Goal: Transaction & Acquisition: Purchase product/service

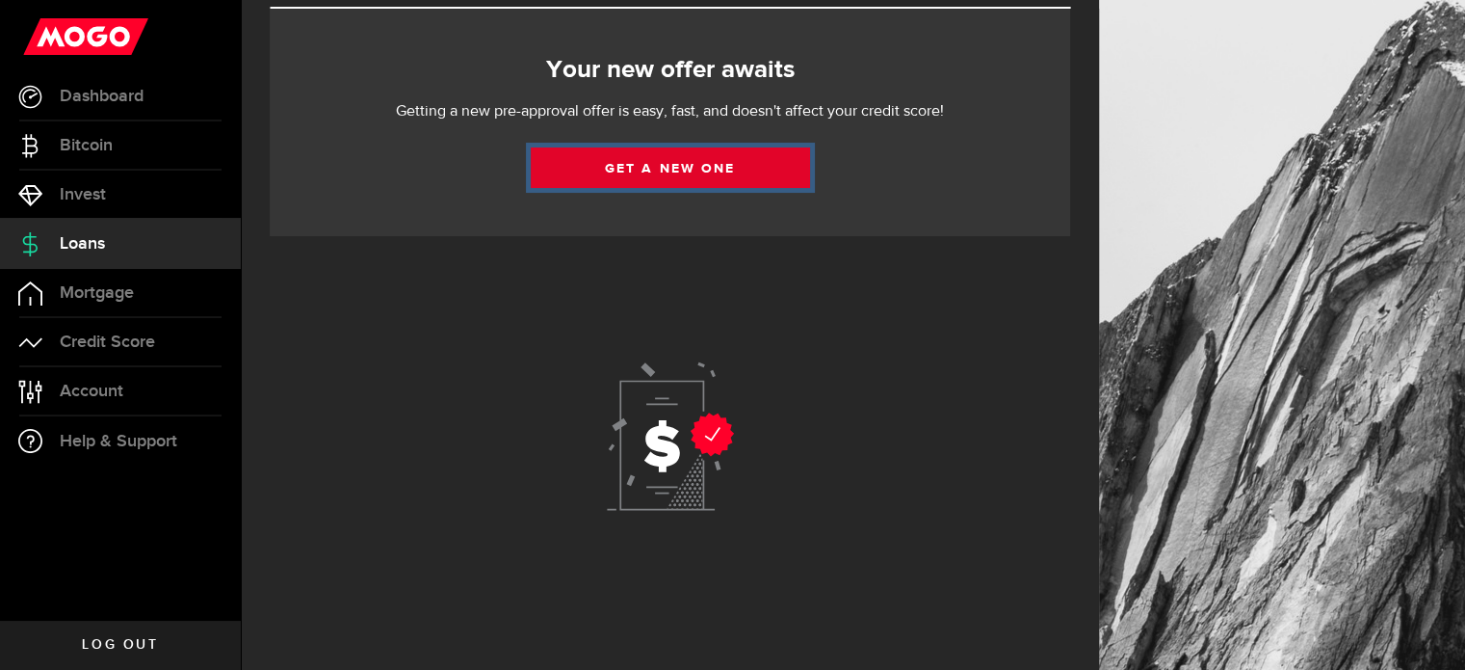
click at [706, 165] on link "Get a new one" at bounding box center [670, 167] width 279 height 40
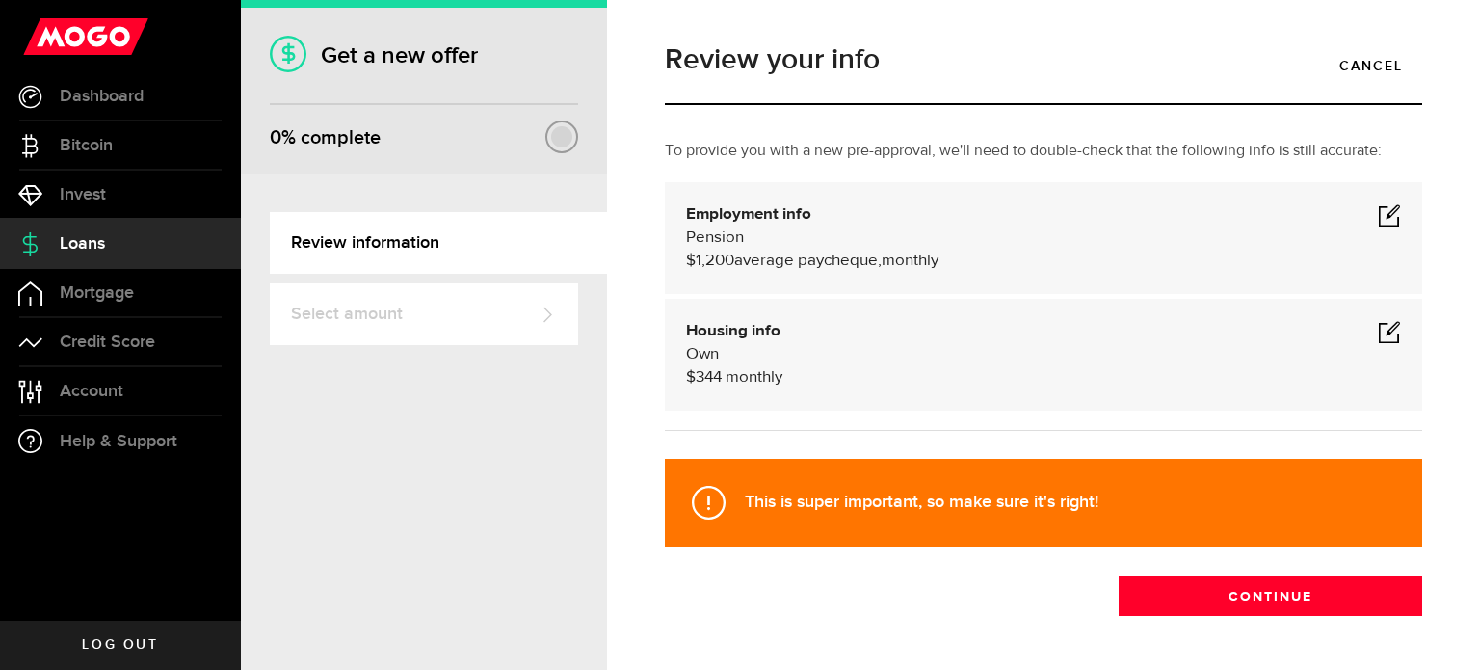
click at [1378, 215] on span at bounding box center [1389, 214] width 23 height 23
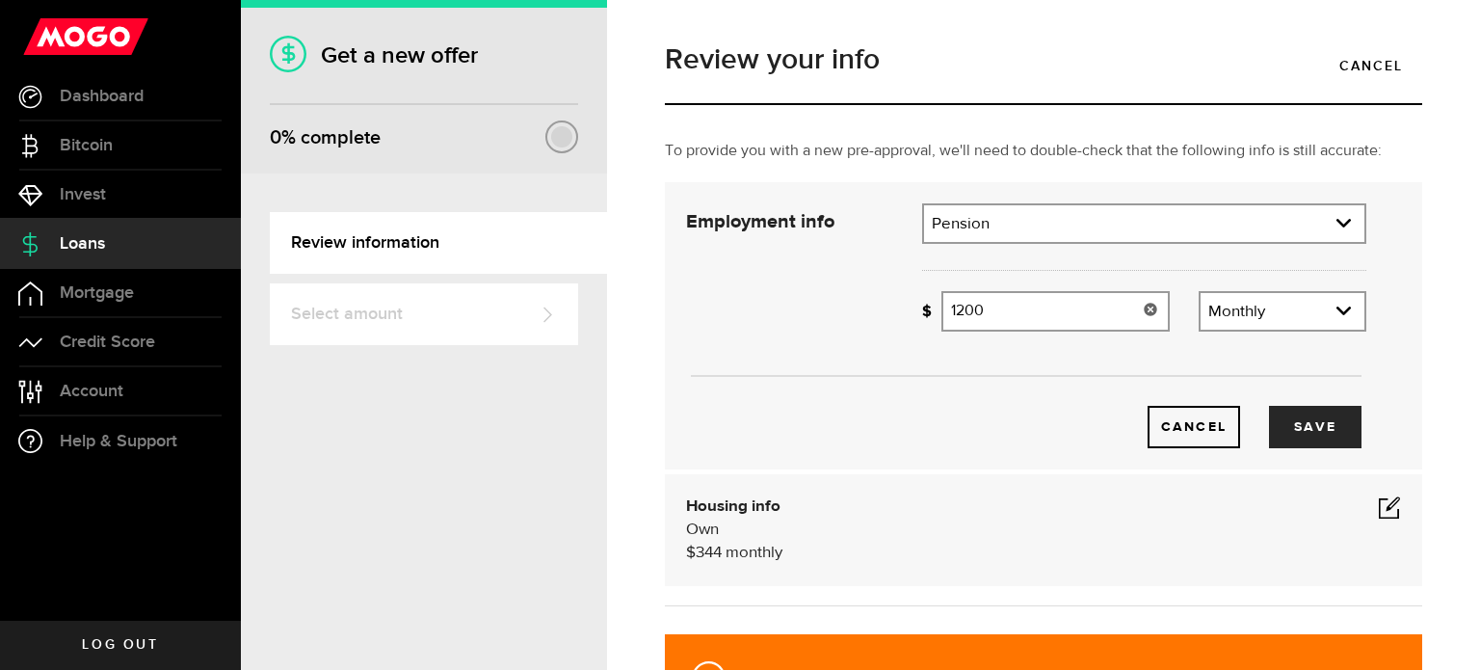
drag, startPoint x: 959, startPoint y: 313, endPoint x: 988, endPoint y: 315, distance: 29.9
click at [978, 315] on input "1200" at bounding box center [1054, 311] width 227 height 40
type input "1"
type input "1365"
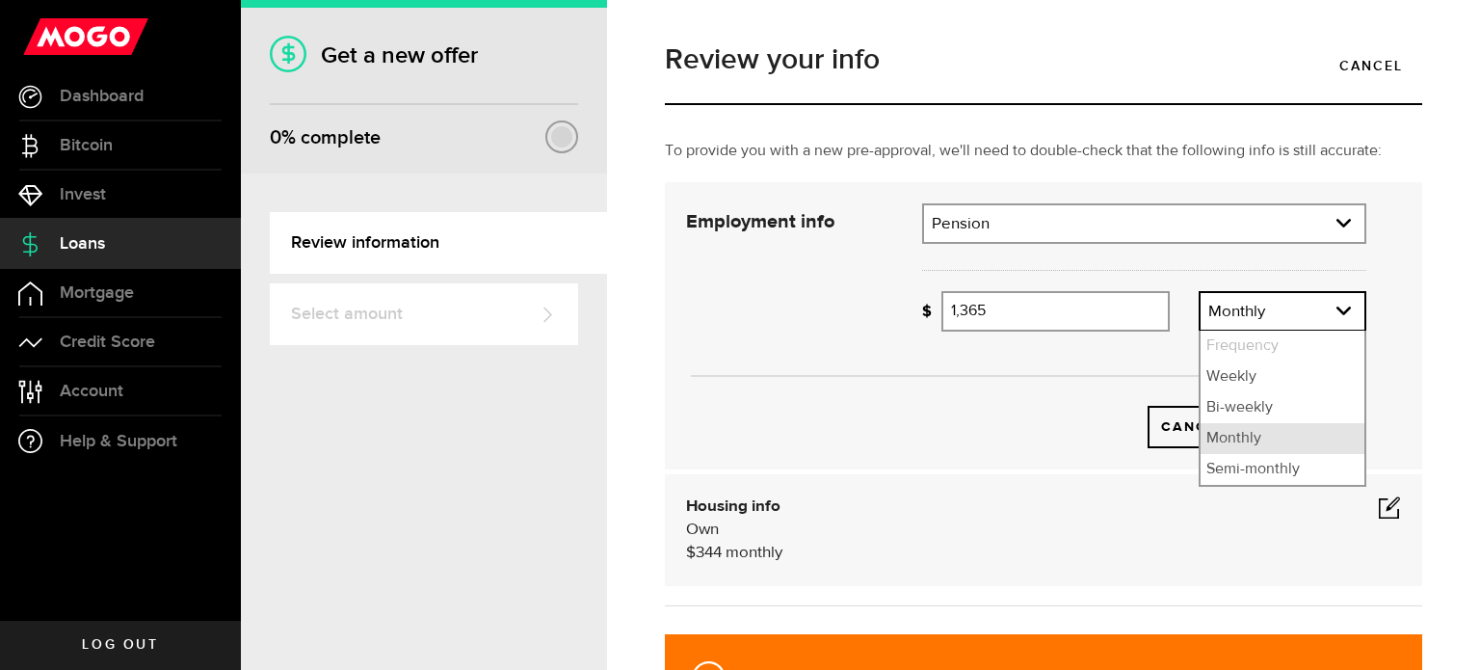
click at [1225, 440] on li "Monthly" at bounding box center [1282, 438] width 164 height 31
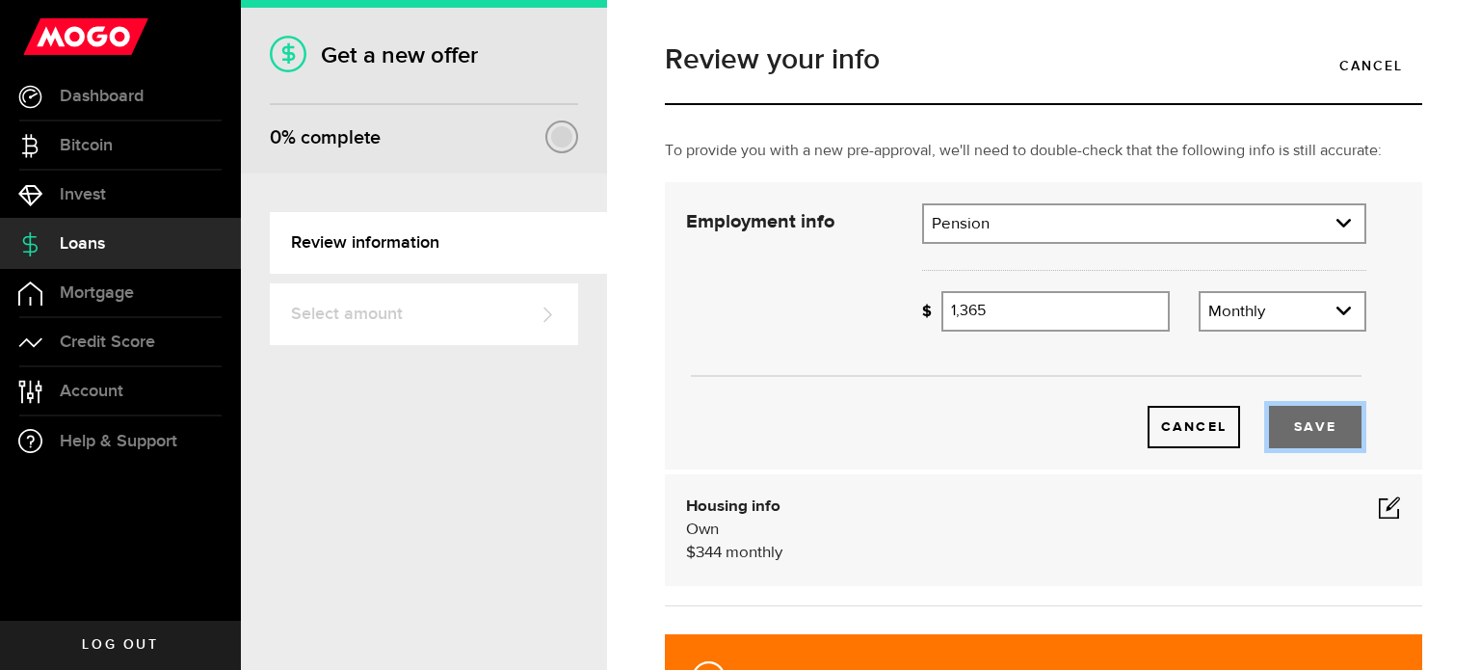
click at [1301, 423] on button "Save" at bounding box center [1315, 427] width 92 height 42
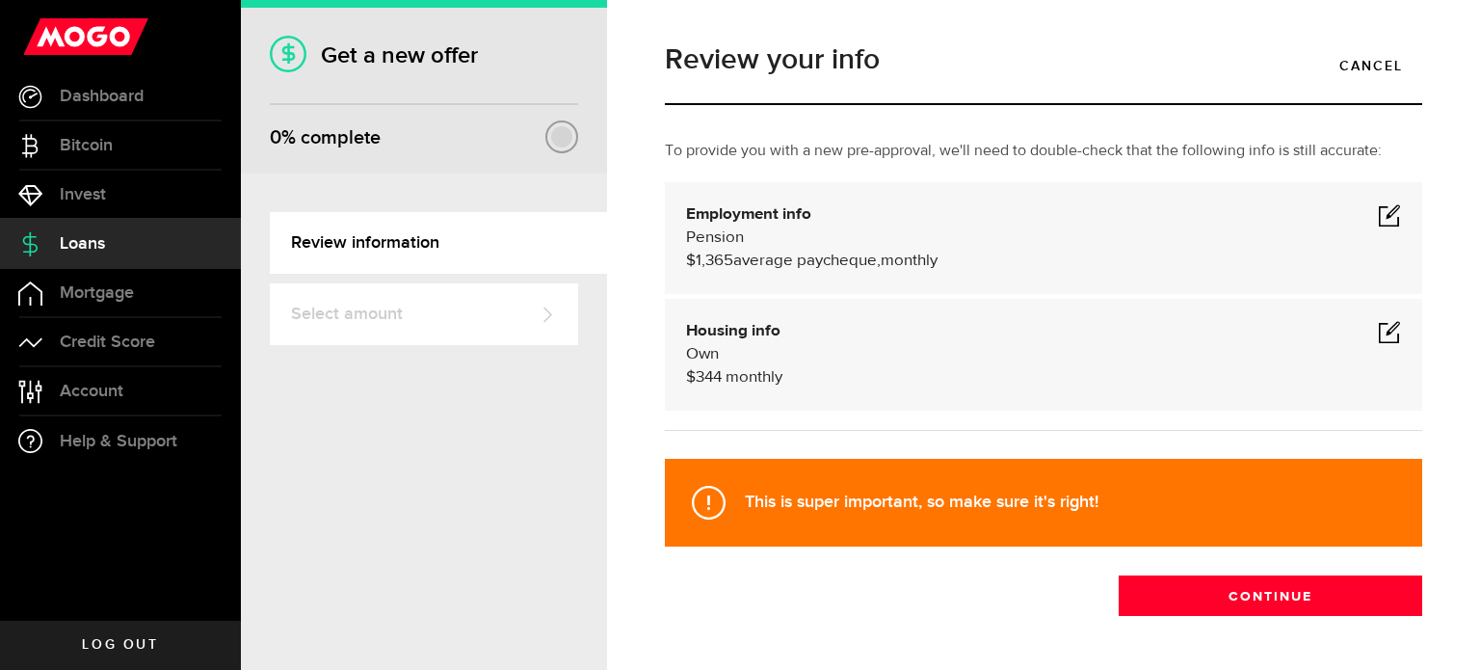
click at [1378, 215] on span at bounding box center [1389, 214] width 23 height 23
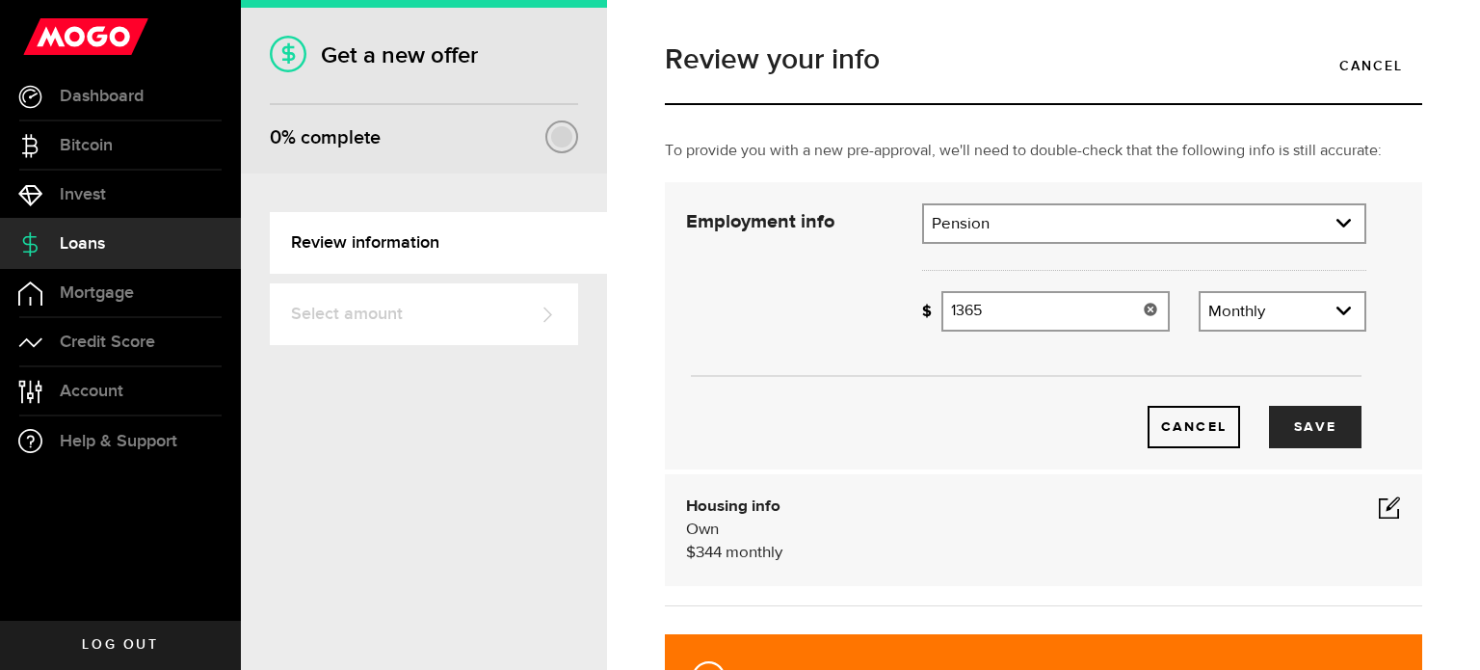
click at [992, 318] on input "1365" at bounding box center [1054, 311] width 227 height 40
type input "1,368"
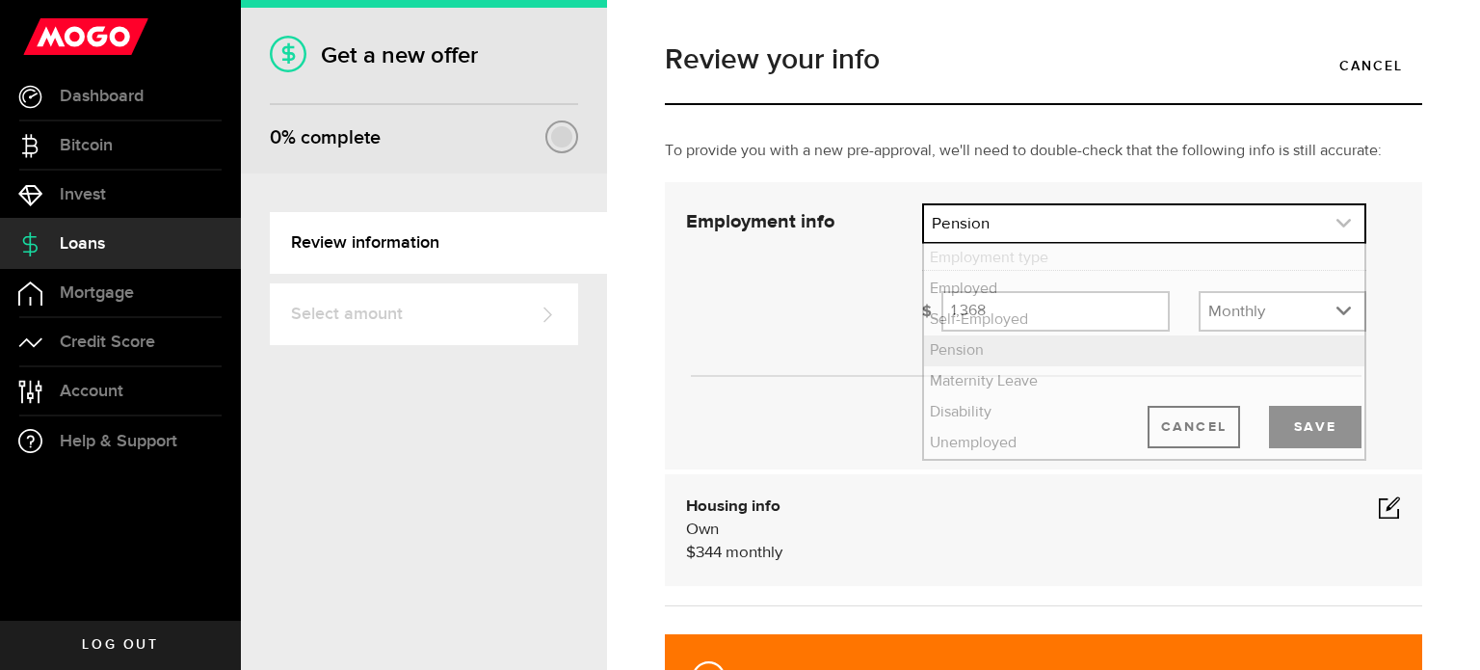
click at [1336, 226] on use "expand select" at bounding box center [1343, 223] width 14 height 9
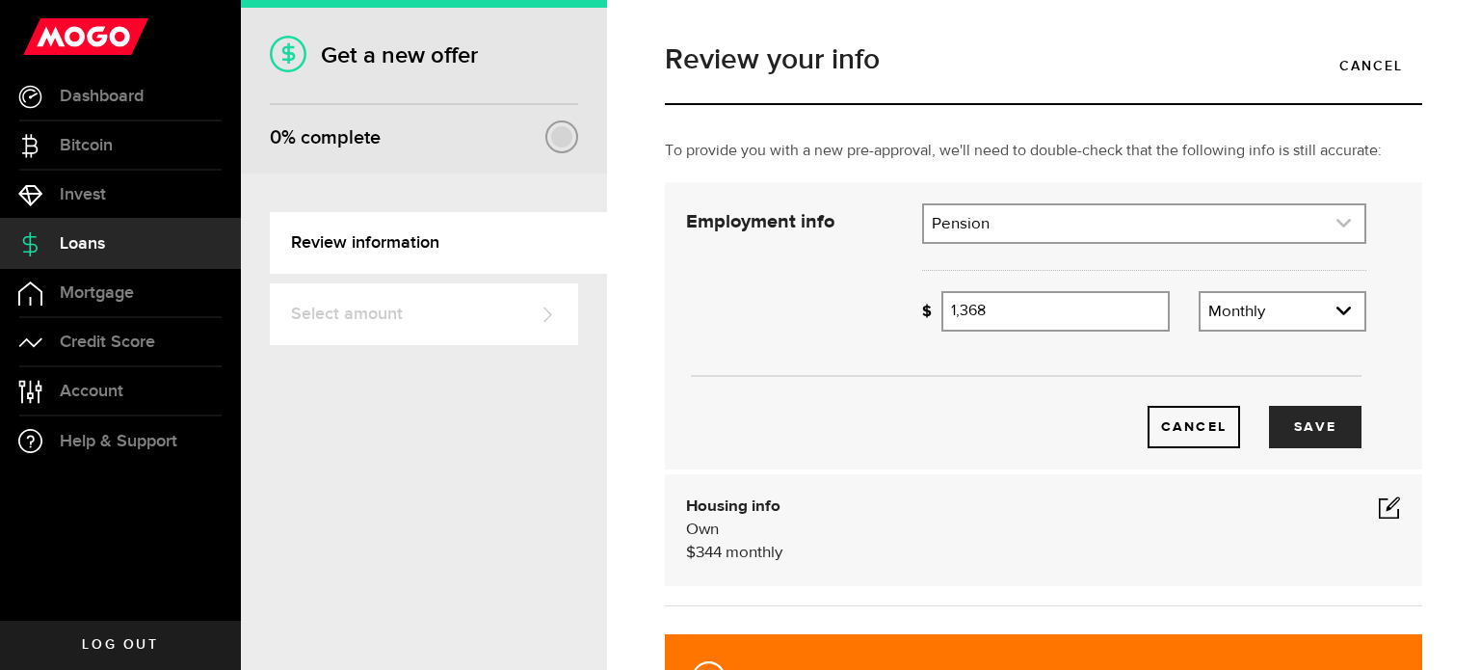
click at [1336, 226] on use "expand select" at bounding box center [1343, 223] width 14 height 9
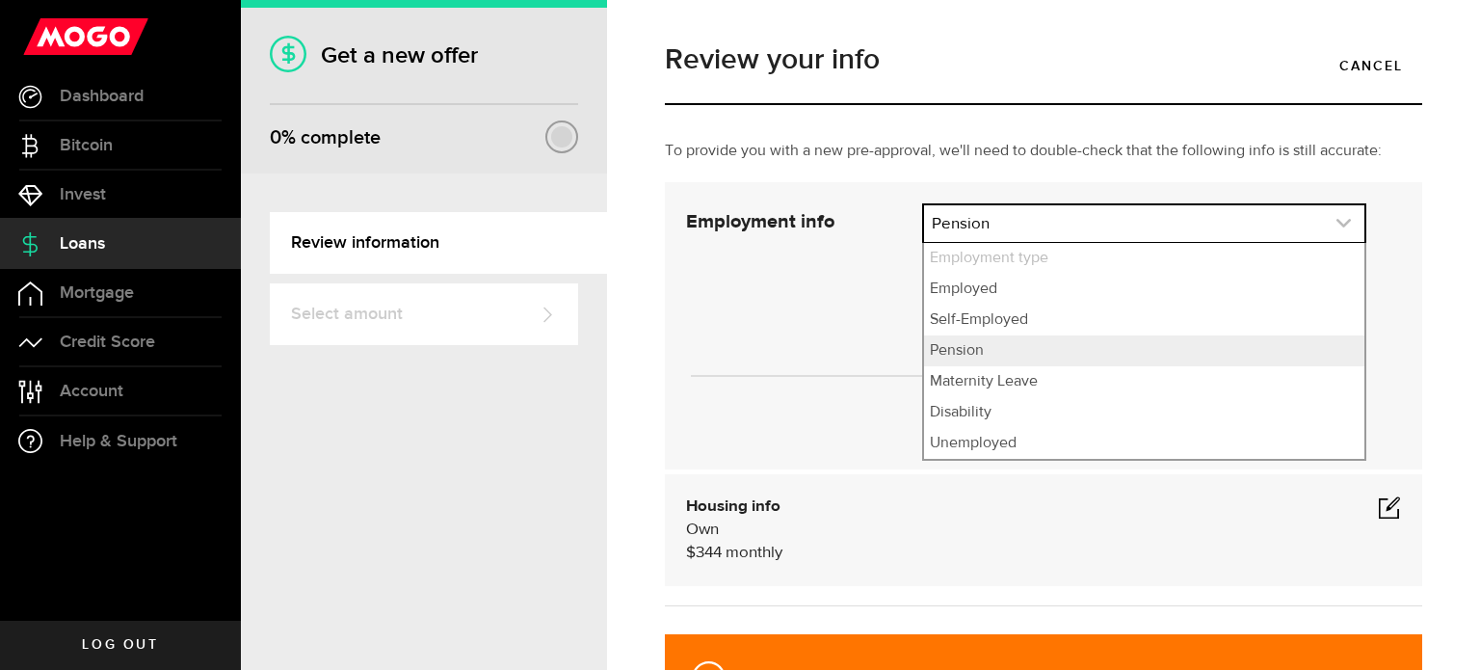
click at [1336, 226] on use "expand select" at bounding box center [1343, 223] width 14 height 9
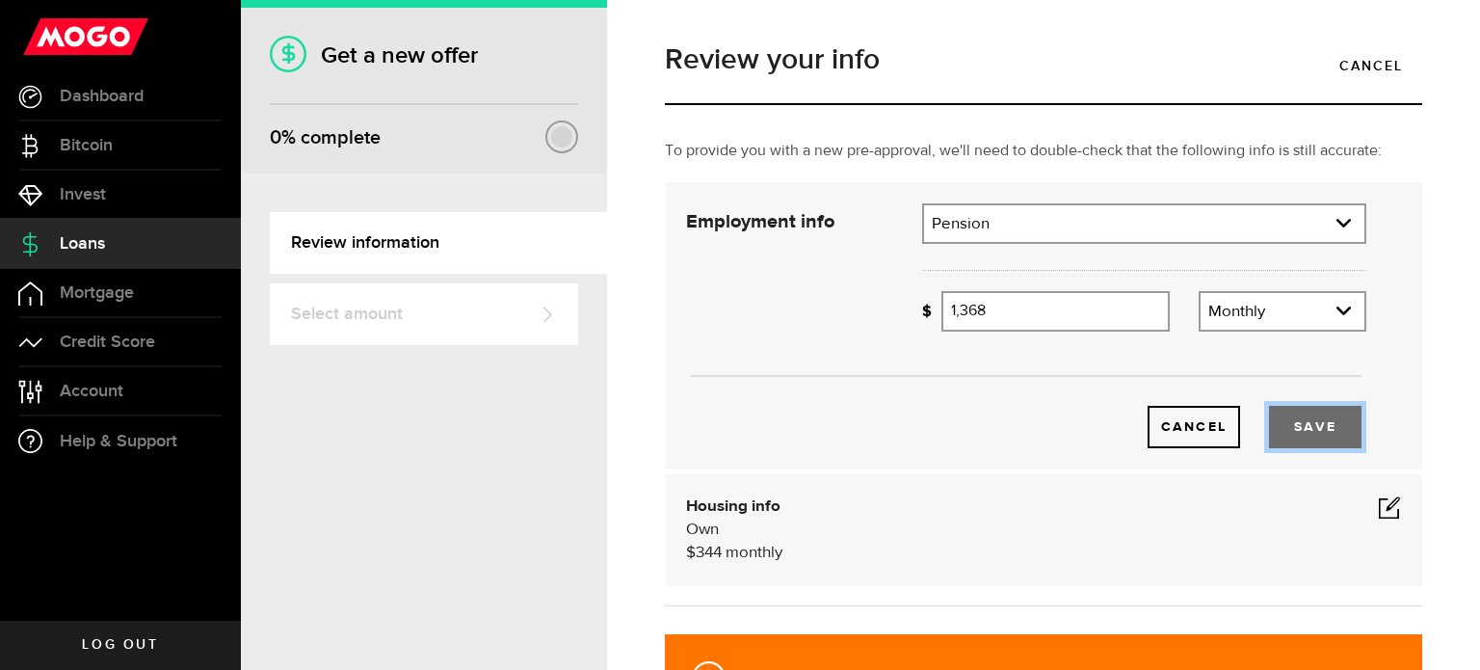
click at [1308, 423] on button "Save" at bounding box center [1315, 427] width 92 height 42
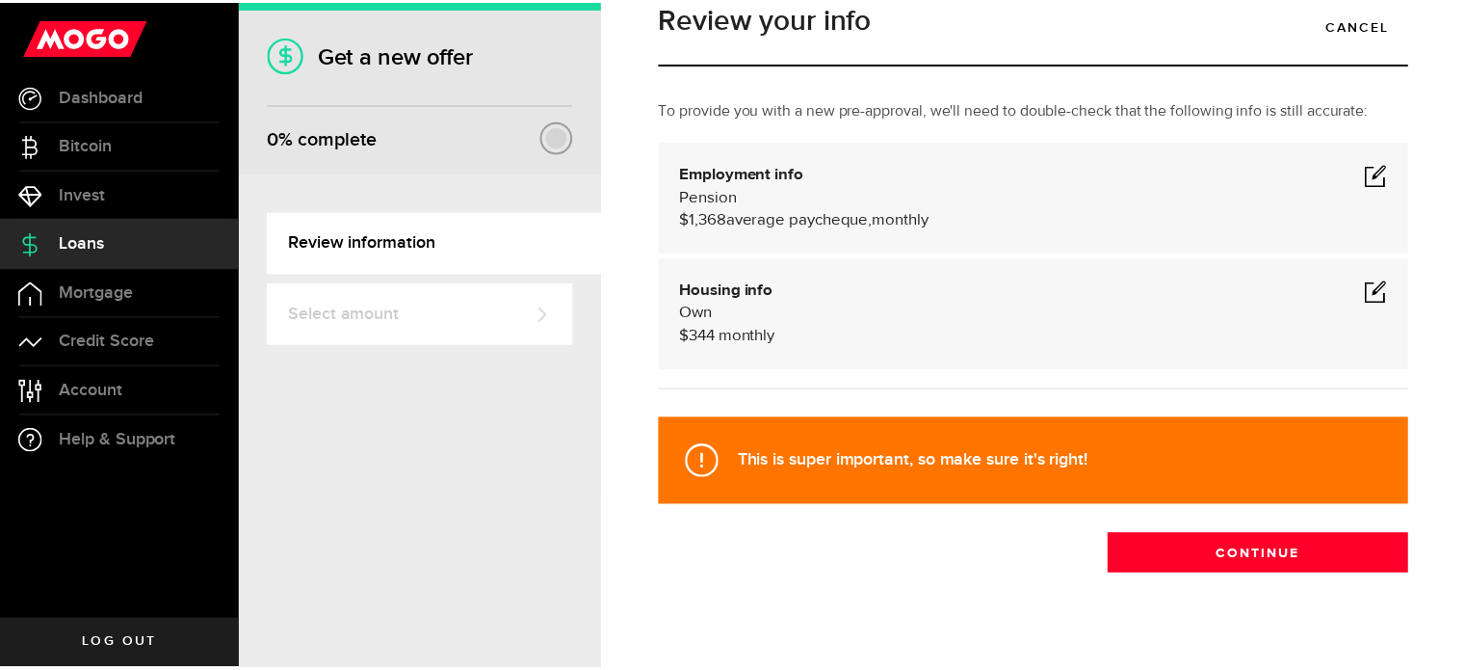
scroll to position [68, 0]
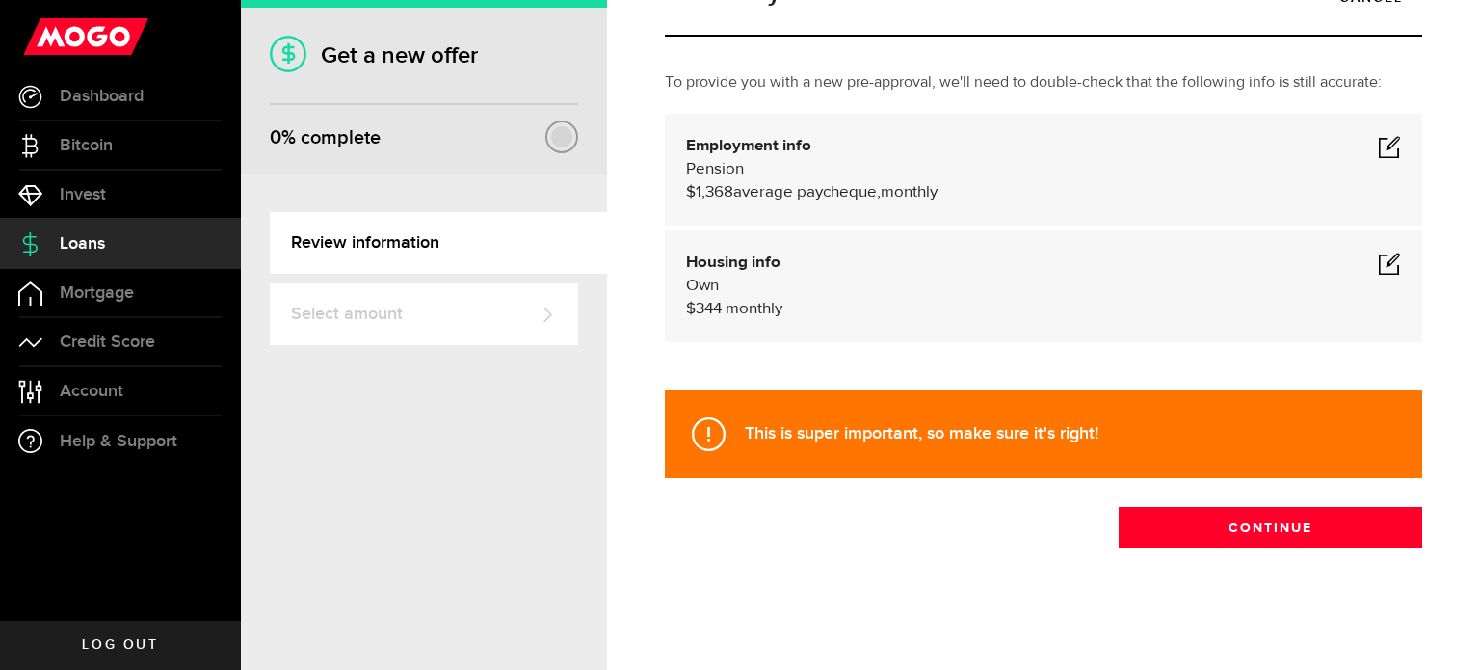
click at [1378, 265] on span at bounding box center [1389, 262] width 23 height 23
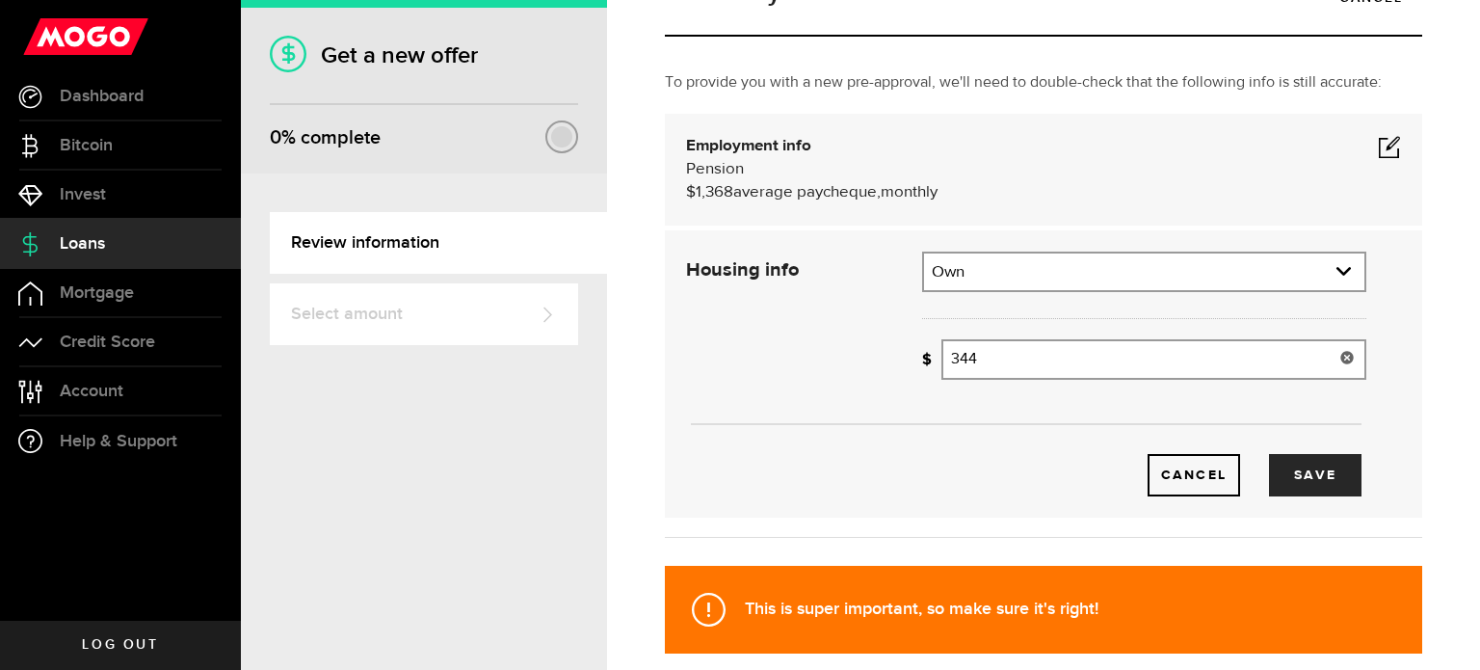
click at [997, 362] on input "344" at bounding box center [1153, 359] width 425 height 40
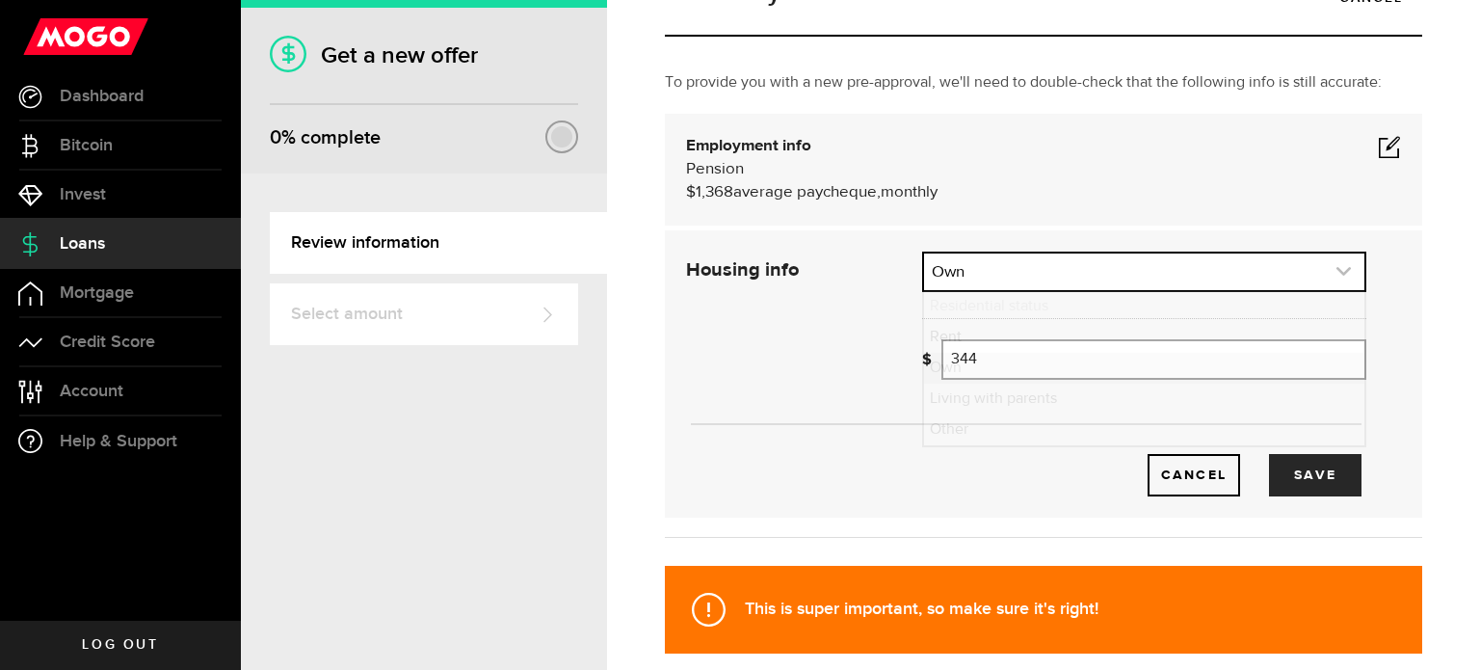
click at [1336, 272] on use "expand select" at bounding box center [1343, 271] width 14 height 9
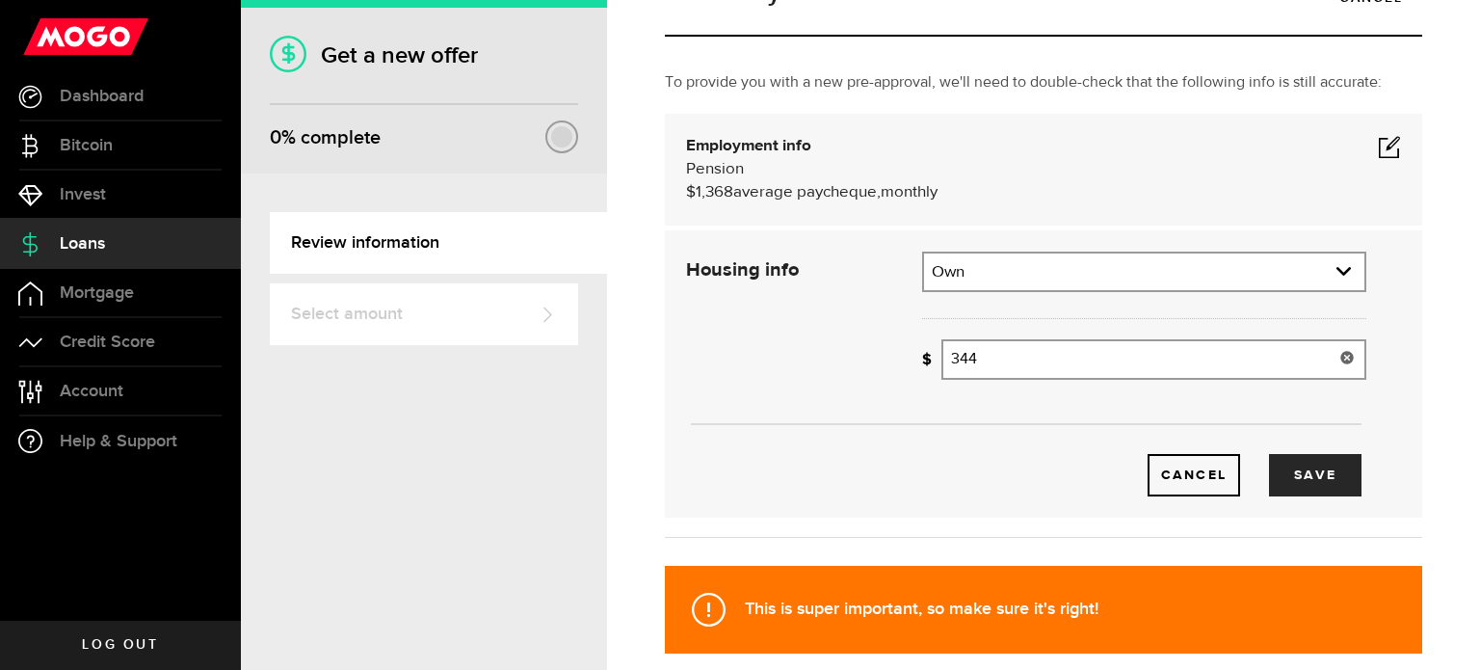
click at [988, 362] on input "344" at bounding box center [1153, 359] width 425 height 40
type input "3"
type input "0"
click at [1292, 472] on button "Save" at bounding box center [1315, 475] width 92 height 42
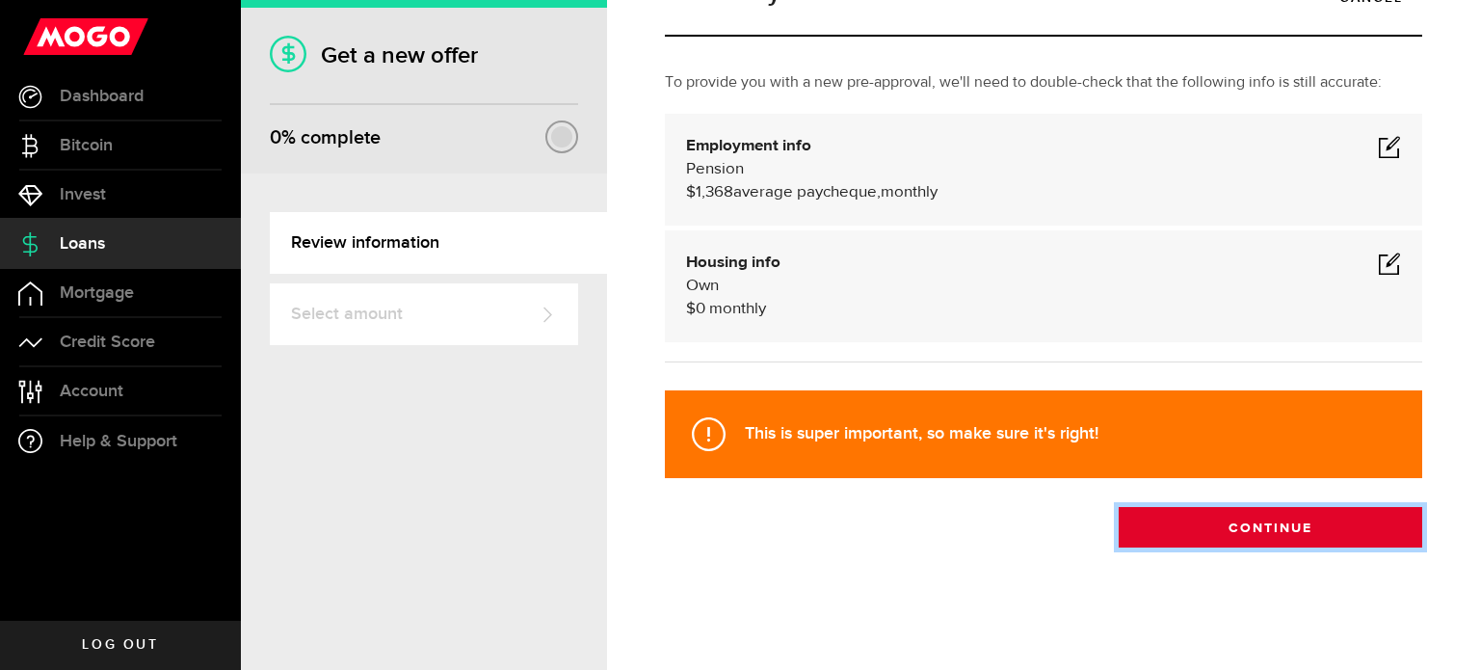
click at [1230, 533] on button "Continue" at bounding box center [1269, 527] width 303 height 40
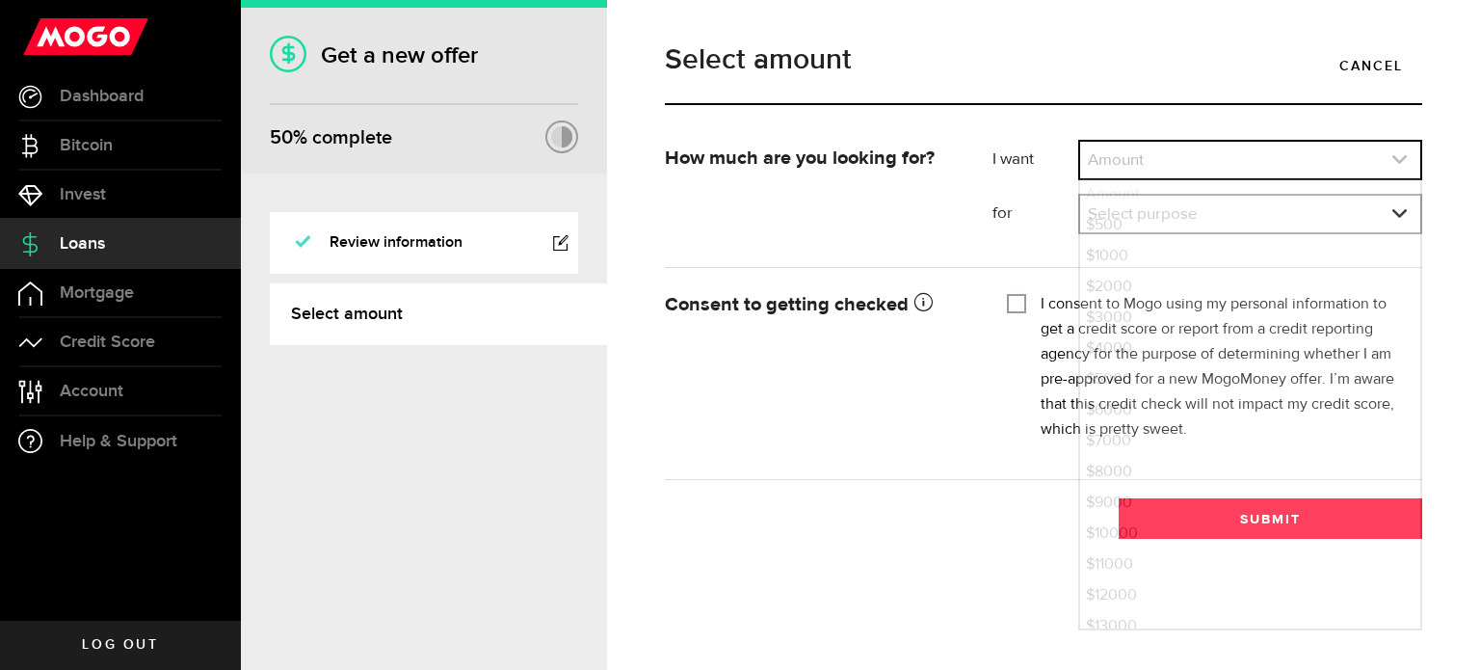
click at [1170, 159] on link "expand select" at bounding box center [1250, 160] width 340 height 37
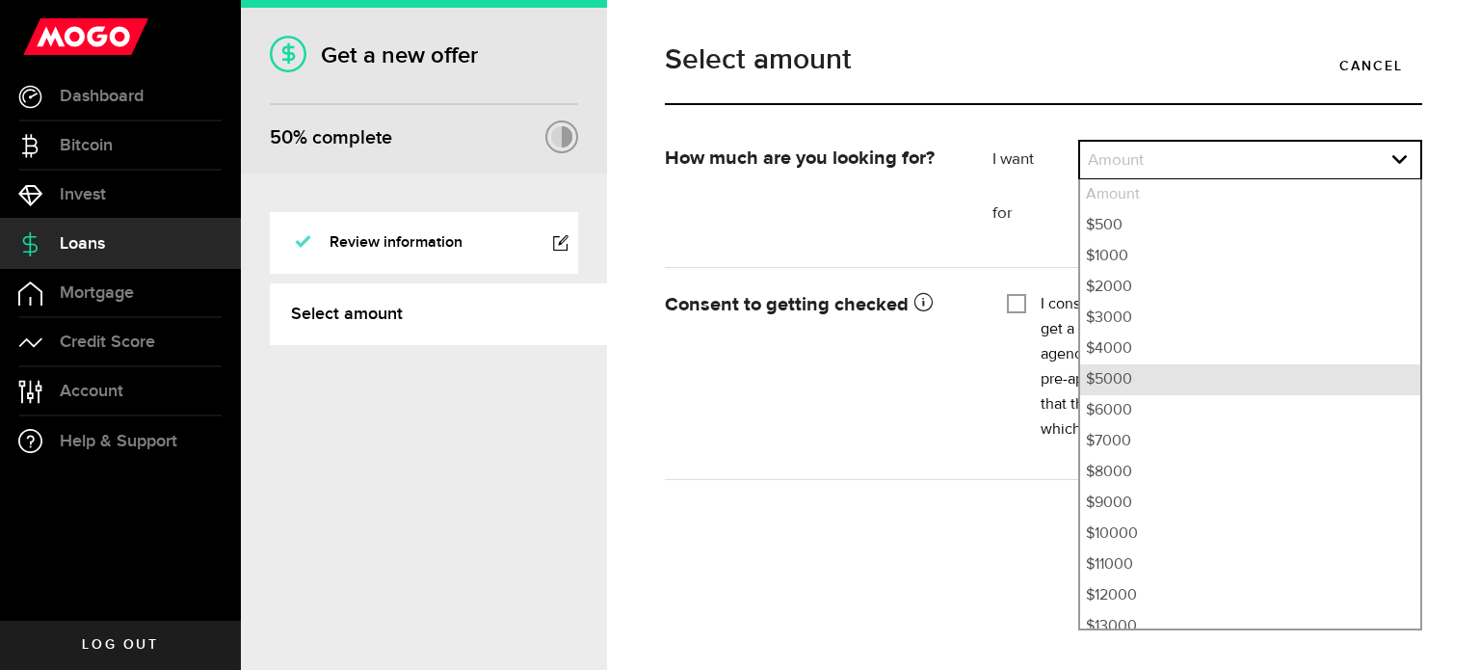
click at [1117, 380] on li "$5000" at bounding box center [1250, 379] width 340 height 31
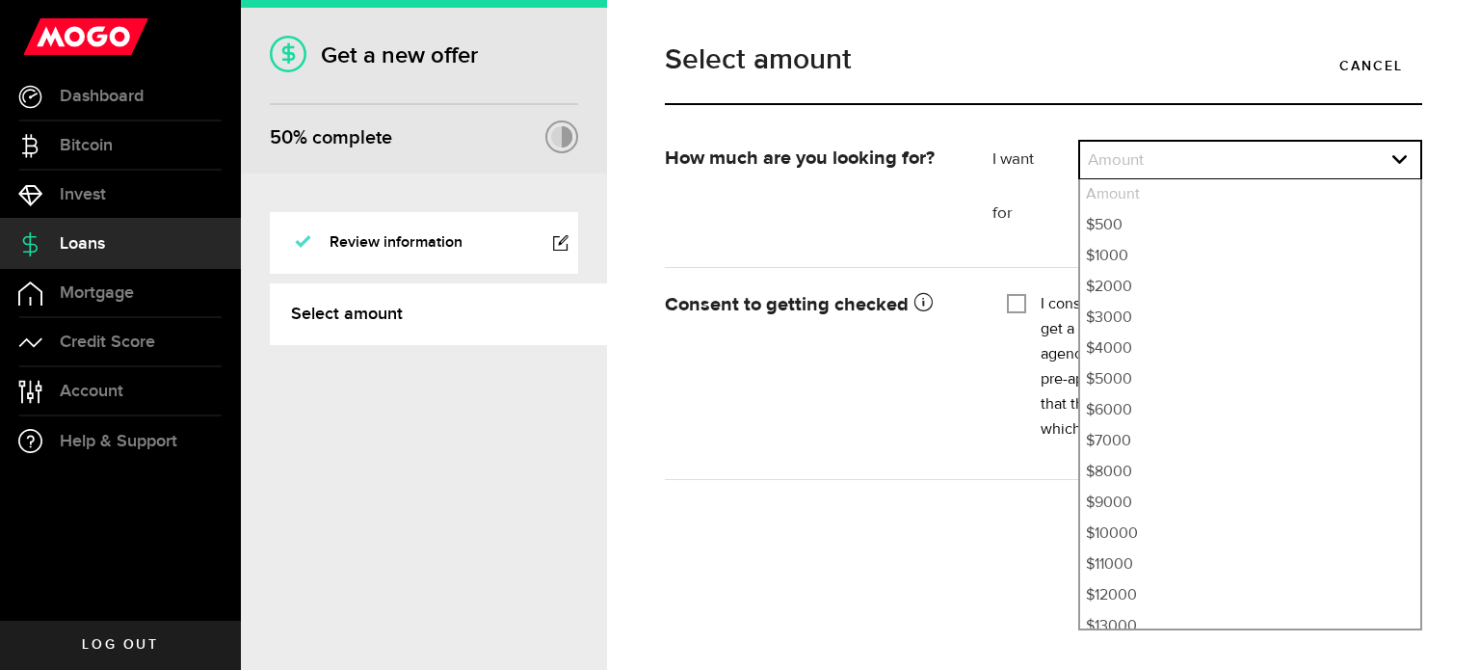
select select "5000"
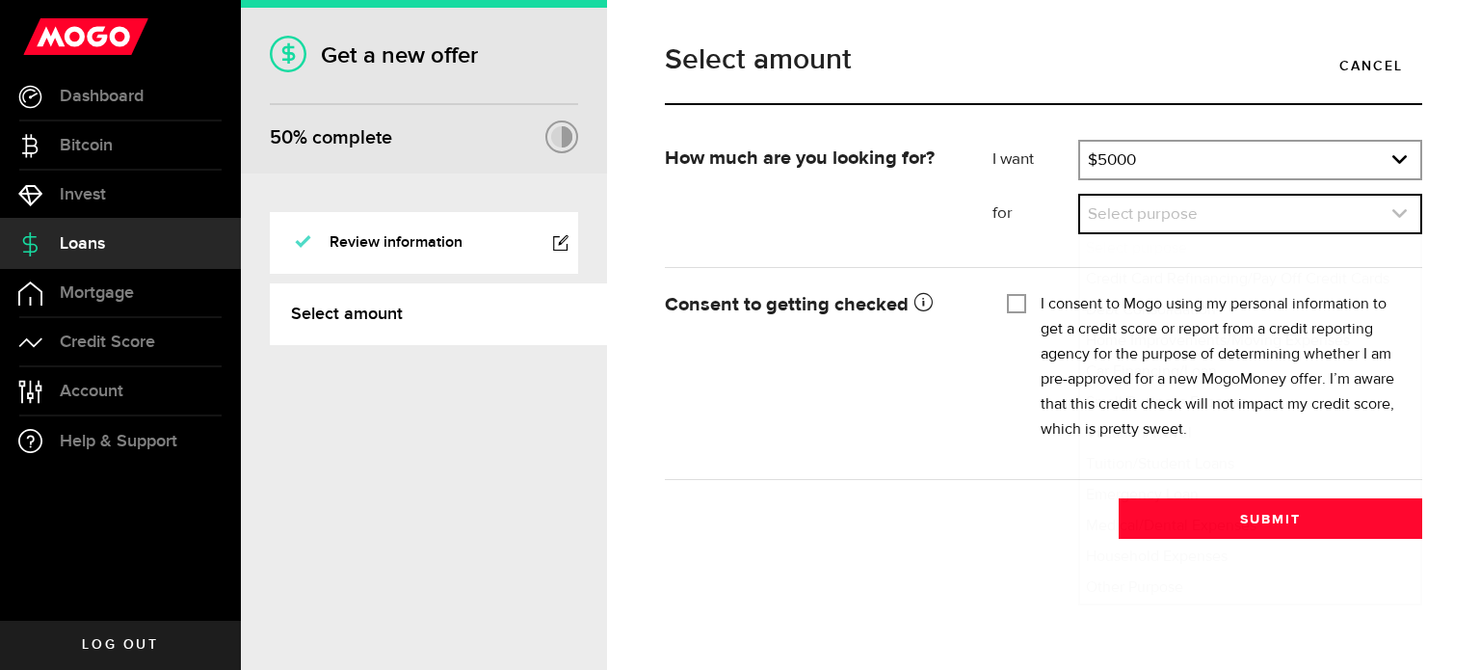
click at [1164, 216] on link "expand select" at bounding box center [1250, 214] width 340 height 37
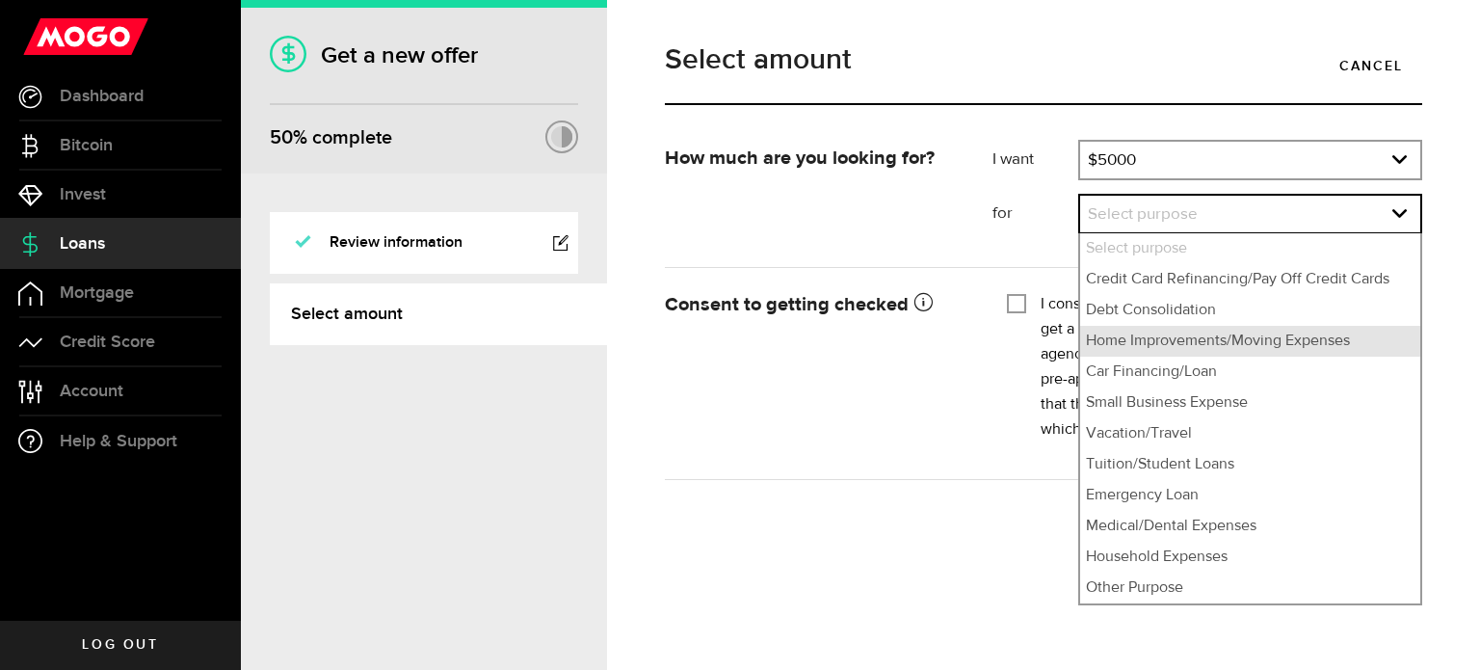
click at [1155, 346] on li "Home Improvements/Moving Expenses" at bounding box center [1250, 341] width 340 height 31
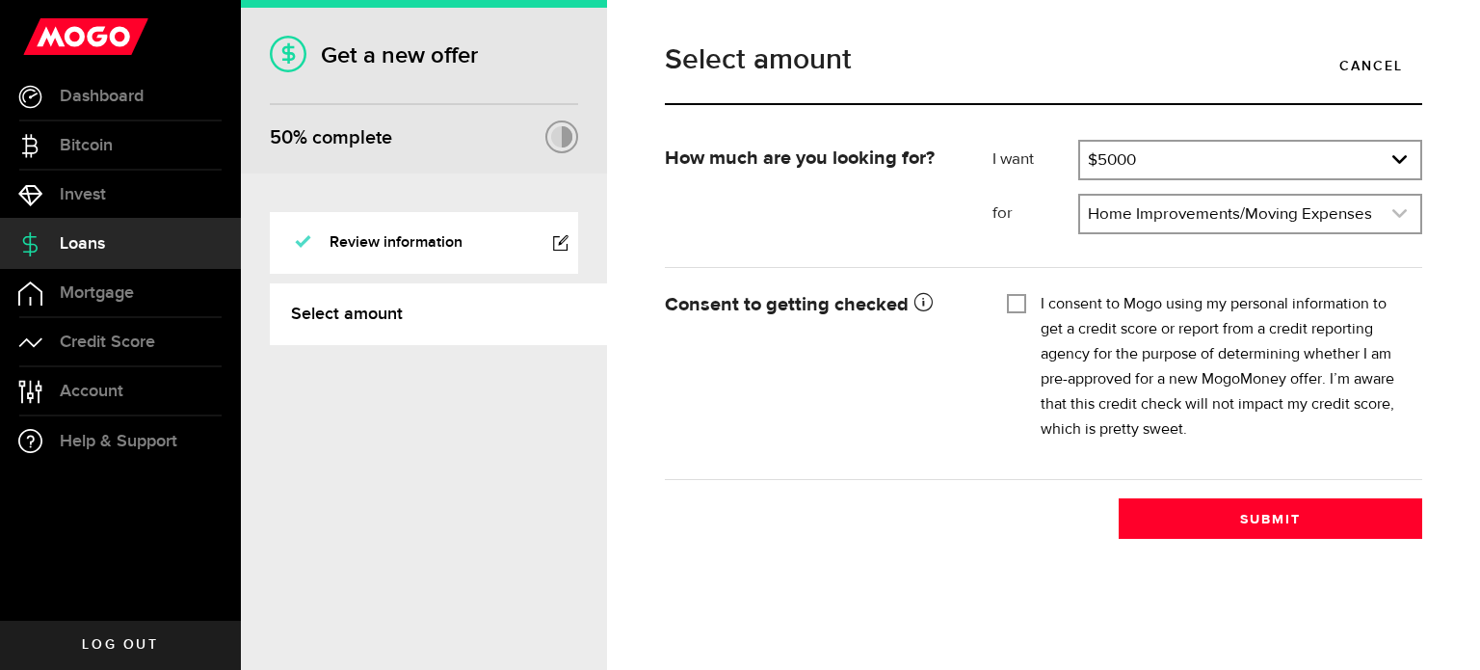
click at [1399, 215] on use "expand select" at bounding box center [1399, 213] width 14 height 9
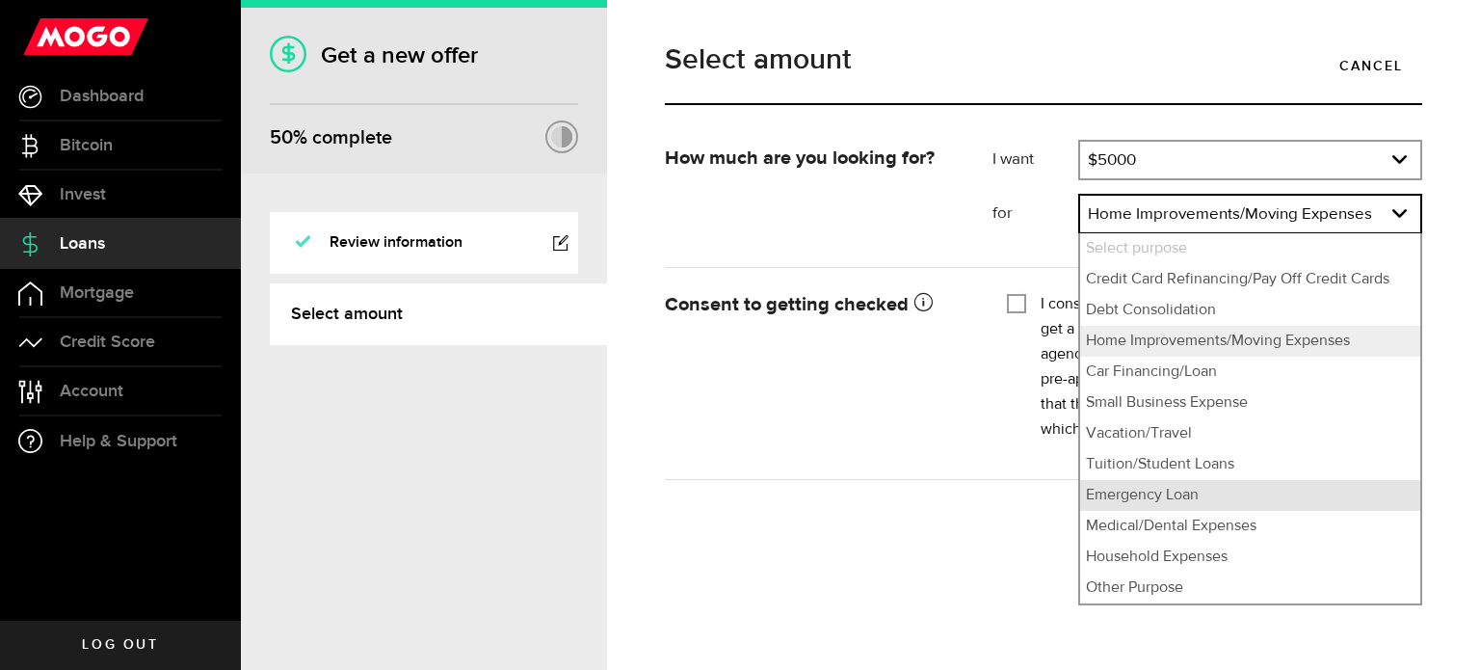
click at [1150, 497] on li "Emergency Loan" at bounding box center [1250, 495] width 340 height 31
select select "Emergency Loan"
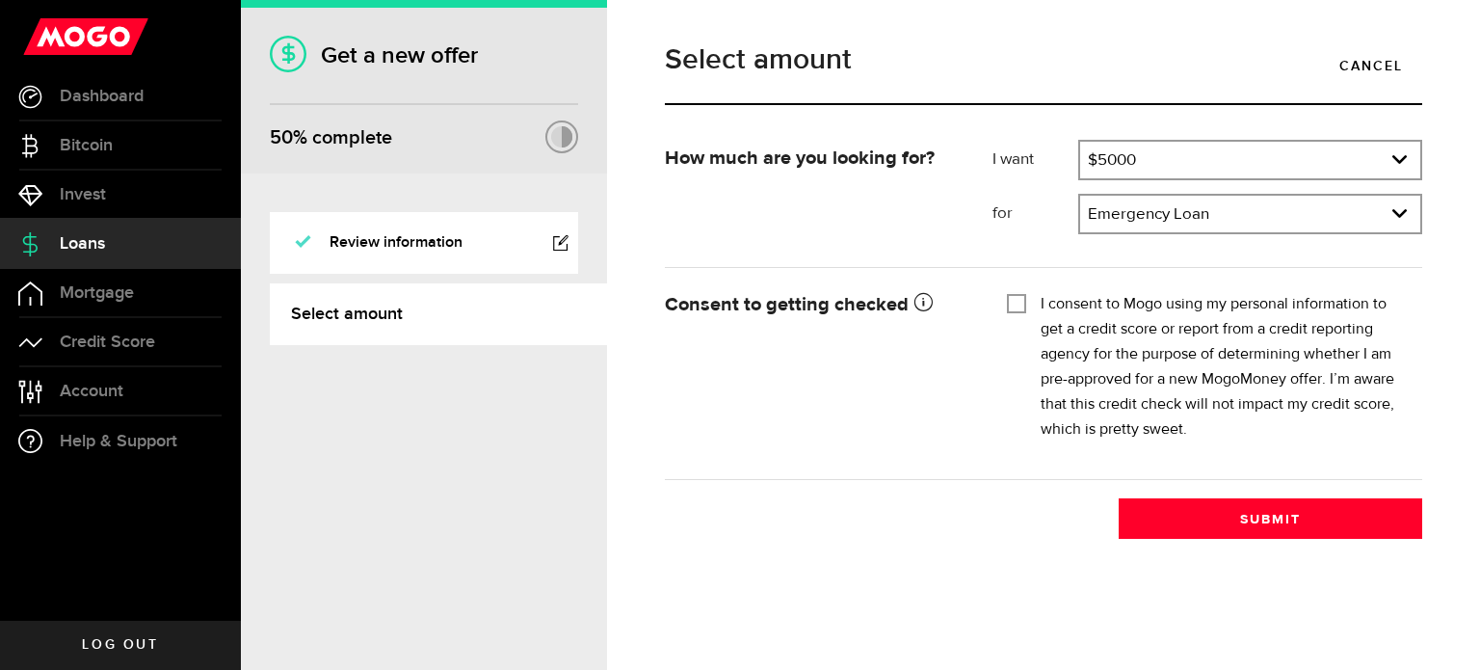
click at [1016, 304] on input "I consent to Mogo using my personal information to get a credit score or report…" at bounding box center [1016, 301] width 19 height 19
checkbox input "true"
click at [100, 342] on span "Credit Score" at bounding box center [107, 341] width 95 height 17
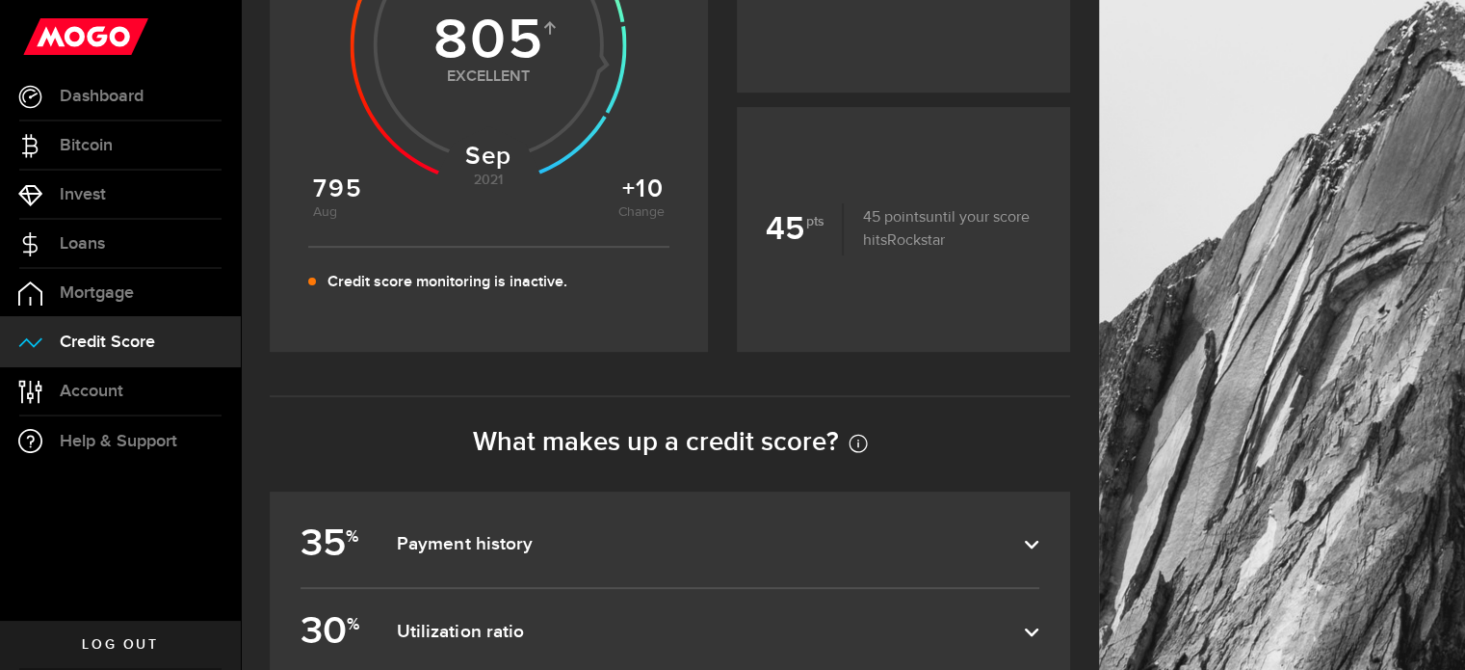
scroll to position [551, 0]
